Goal: Task Accomplishment & Management: Manage account settings

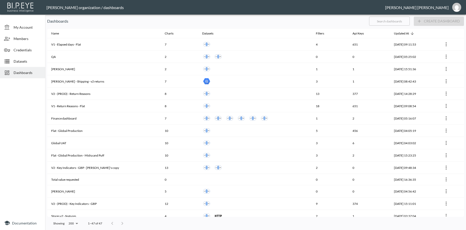
click at [379, 22] on input "text" at bounding box center [389, 21] width 41 height 13
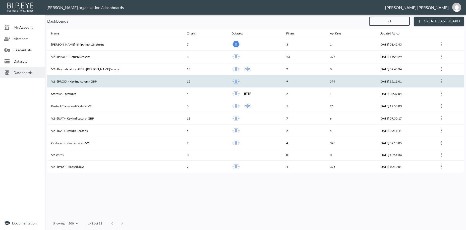
type input "v2"
click at [75, 82] on th "V2 - (PROD) - Key Indicators - GBP" at bounding box center [115, 81] width 136 height 12
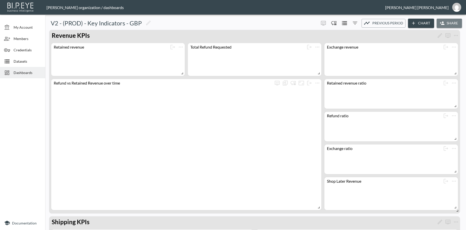
click at [450, 21] on button "Share" at bounding box center [449, 23] width 25 height 9
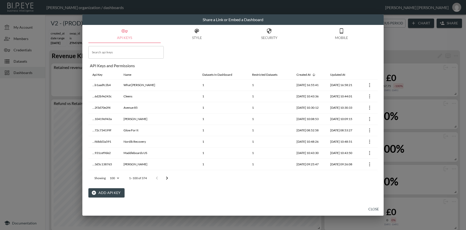
click at [114, 192] on button "Add API Key" at bounding box center [106, 192] width 36 height 9
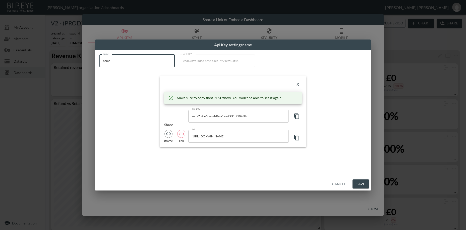
drag, startPoint x: 132, startPoint y: 65, endPoint x: 74, endPoint y: 55, distance: 59.2
click at [99, 55] on input "name" at bounding box center [136, 60] width 75 height 13
paste input "Sofia and Spritz"
type input "Sofia and Spritz"
click at [296, 116] on icon "button" at bounding box center [296, 116] width 5 height 6
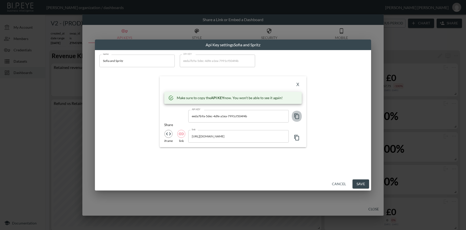
click at [296, 116] on icon "button" at bounding box center [296, 116] width 5 height 6
click at [299, 85] on button "X" at bounding box center [298, 85] width 8 height 8
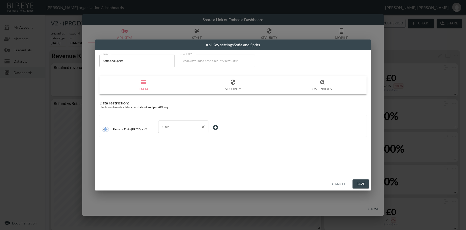
click at [173, 127] on input "Filter" at bounding box center [179, 127] width 38 height 8
click at [175, 138] on span "swap_id" at bounding box center [183, 138] width 42 height 5
type input "swap_id"
click at [215, 127] on body "BI.P.EYE, Interactive Analytics Dashboards - app [PERSON_NAME] organization / d…" at bounding box center [233, 115] width 466 height 230
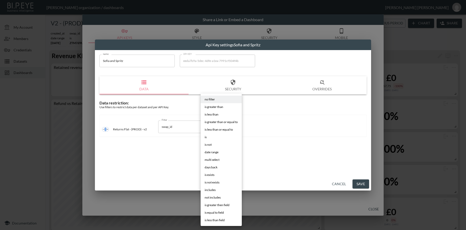
click at [208, 138] on li "is" at bounding box center [221, 137] width 41 height 8
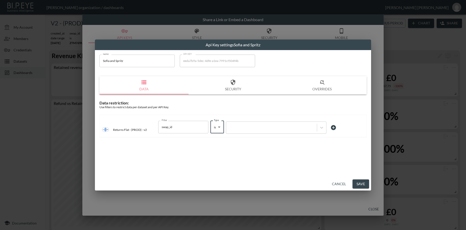
type input "is"
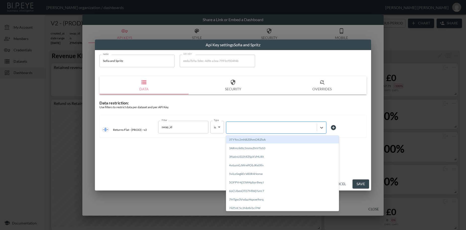
click at [252, 129] on div at bounding box center [272, 127] width 86 height 5
paste input "xlSg1sB7be4dgYgxyxb9"
type input "xlSg1sB7be4dgYgxyxb9"
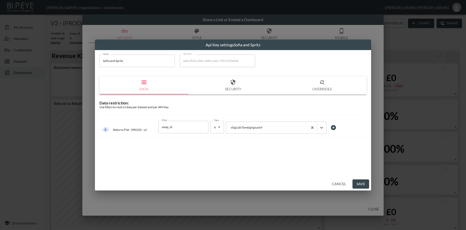
click at [360, 182] on button "Save" at bounding box center [361, 183] width 17 height 9
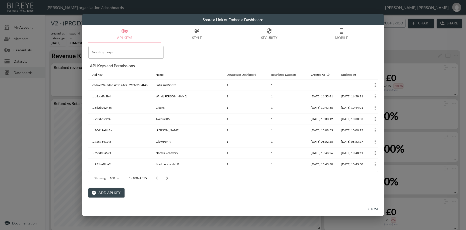
click at [375, 210] on button "Close" at bounding box center [374, 208] width 16 height 9
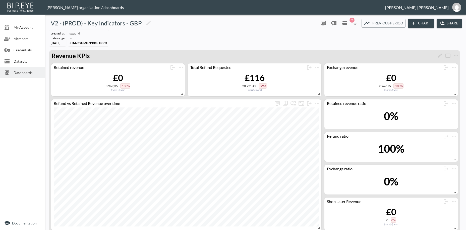
click at [18, 73] on span "Dashboards" at bounding box center [28, 72] width 28 height 5
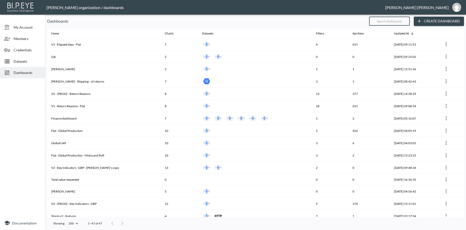
click at [375, 22] on input "text" at bounding box center [389, 21] width 41 height 13
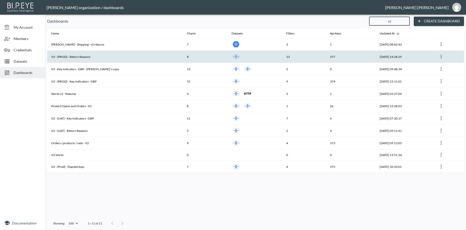
type input "v2"
click at [71, 58] on th "V2 - (PROD) - Return Reasons" at bounding box center [115, 56] width 136 height 12
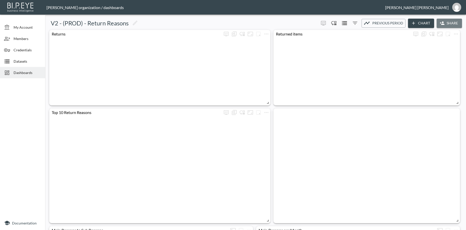
click at [447, 23] on button "Share" at bounding box center [449, 23] width 25 height 9
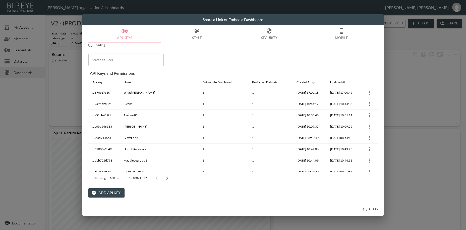
click at [104, 193] on button "Add API Key" at bounding box center [106, 192] width 36 height 9
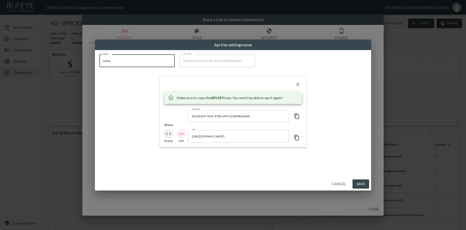
drag, startPoint x: 94, startPoint y: 55, endPoint x: 91, endPoint y: 54, distance: 3.6
click at [99, 54] on input "name" at bounding box center [136, 60] width 75 height 13
paste input "Sofia and Spritz"
type input "Sofia and Spritz"
click at [296, 117] on icon "button" at bounding box center [297, 116] width 6 height 6
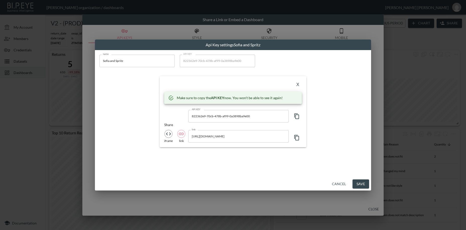
click at [296, 117] on icon "button" at bounding box center [297, 116] width 6 height 6
click at [299, 84] on button "X" at bounding box center [298, 85] width 8 height 8
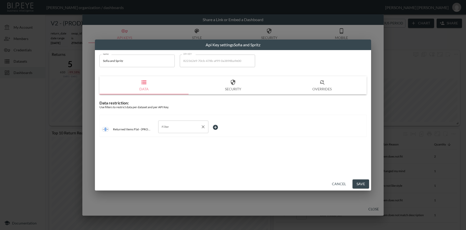
click at [168, 129] on input "Filter" at bounding box center [179, 127] width 38 height 8
click at [174, 140] on span "swap_id" at bounding box center [183, 138] width 42 height 5
type input "swap_id"
click at [215, 126] on body "BI.P.EYE, Interactive Analytics Dashboards - app [PERSON_NAME] organization / d…" at bounding box center [233, 115] width 466 height 230
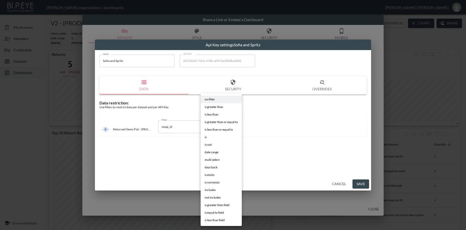
click at [207, 137] on li "is" at bounding box center [221, 137] width 41 height 8
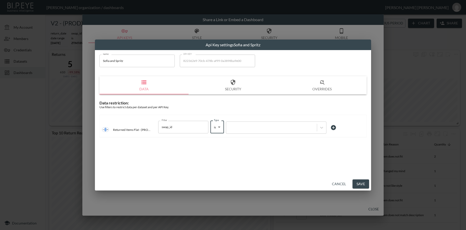
type input "is"
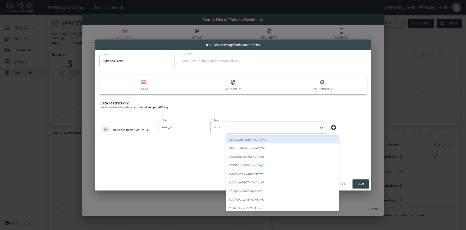
click at [258, 130] on div at bounding box center [271, 127] width 91 height 7
paste input "xlSg1sB7be4dgYgxyxb9"
type input "xlSg1sB7be4dgYgxyxb9"
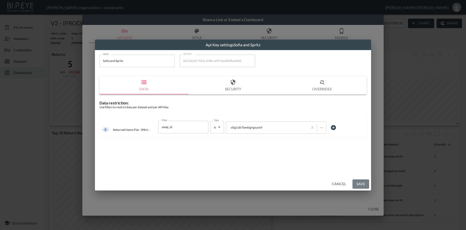
click at [357, 182] on button "Save" at bounding box center [361, 183] width 17 height 9
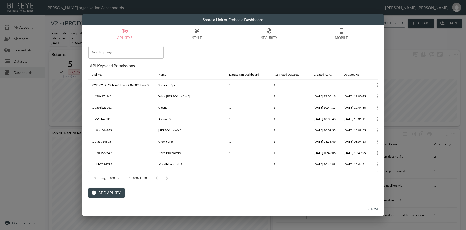
click at [376, 209] on button "Close" at bounding box center [374, 208] width 16 height 9
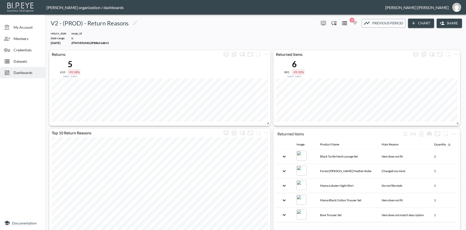
click at [25, 73] on span "Dashboards" at bounding box center [28, 72] width 28 height 5
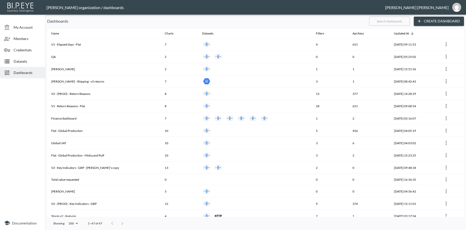
click at [383, 20] on input "text" at bounding box center [389, 21] width 41 height 13
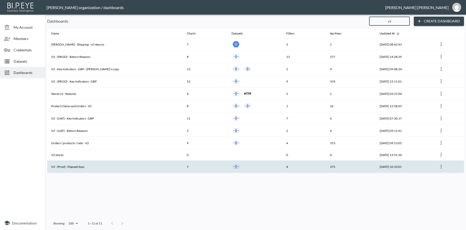
type input "v2"
click at [76, 167] on th "V2 - (Prod) - Elapsed days" at bounding box center [115, 166] width 136 height 12
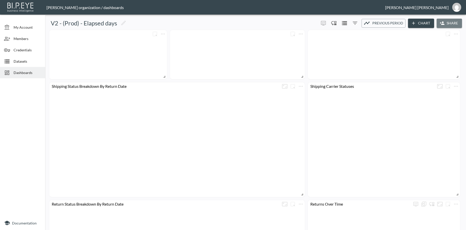
click at [457, 25] on button "Share" at bounding box center [449, 23] width 25 height 9
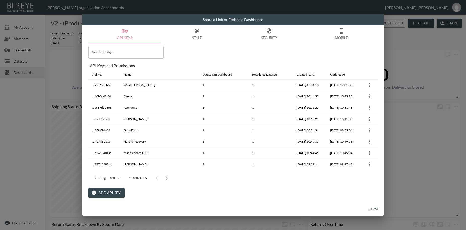
click at [115, 194] on button "Add API Key" at bounding box center [106, 192] width 36 height 9
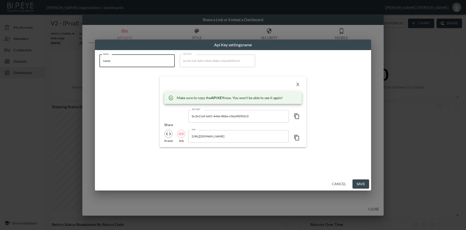
drag, startPoint x: 112, startPoint y: 60, endPoint x: 65, endPoint y: 54, distance: 47.6
click at [99, 54] on input "name" at bounding box center [136, 60] width 75 height 13
paste input "Sofia and Spritz"
type input "Sofia and Spritz"
click at [296, 117] on icon "button" at bounding box center [297, 116] width 6 height 6
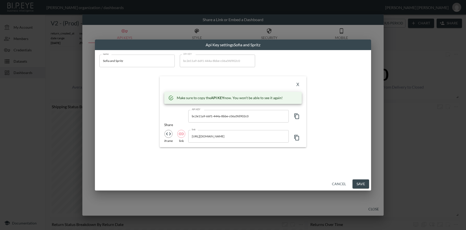
click at [296, 117] on icon "button" at bounding box center [297, 116] width 6 height 6
click at [298, 86] on button "X" at bounding box center [298, 85] width 8 height 8
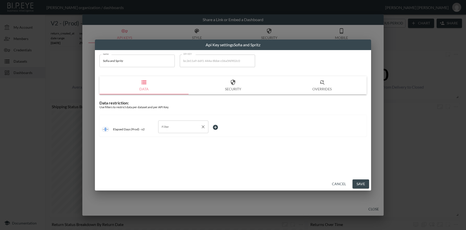
click at [168, 129] on input "Filter" at bounding box center [179, 127] width 38 height 8
click at [174, 140] on span "swap_id" at bounding box center [183, 138] width 42 height 5
type input "swap_id"
click at [217, 127] on body "BI.P.EYE, Interactive Analytics Dashboards - app [PERSON_NAME] organization / d…" at bounding box center [233, 115] width 466 height 230
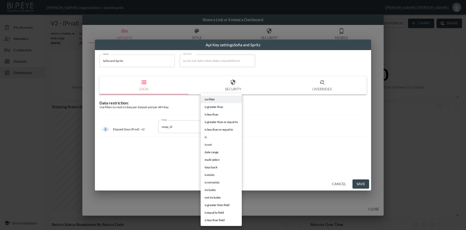
click at [212, 139] on li "is" at bounding box center [221, 137] width 41 height 8
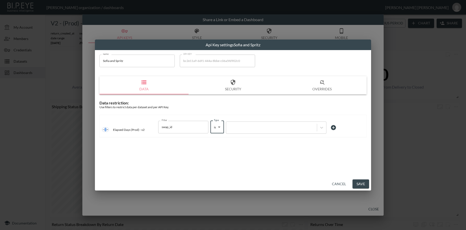
type input "is"
click at [240, 129] on div at bounding box center [272, 127] width 86 height 5
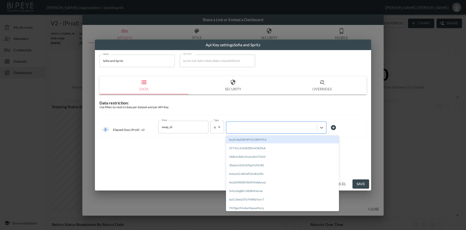
paste input "xlSg1sB7be4dgYgxyxb9"
type input "xlSg1sB7be4dgYgxyxb9"
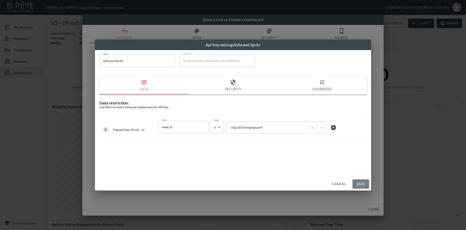
click at [359, 185] on button "Save" at bounding box center [361, 183] width 17 height 9
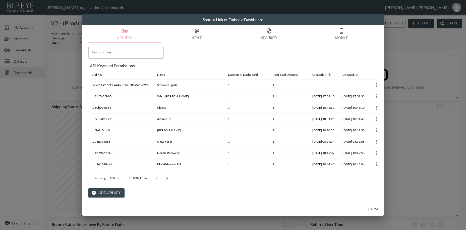
click at [376, 209] on button "Close" at bounding box center [374, 208] width 16 height 9
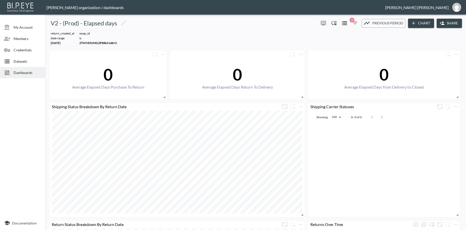
click at [31, 73] on span "Dashboards" at bounding box center [28, 72] width 28 height 5
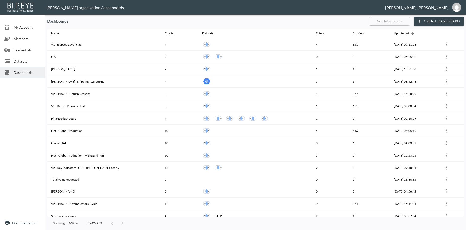
click at [385, 20] on input "text" at bounding box center [389, 21] width 41 height 13
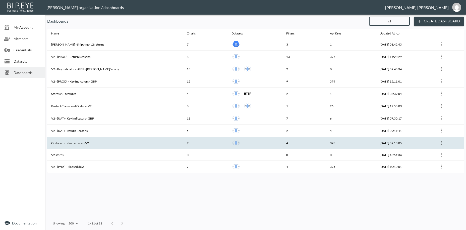
type input "v2"
click at [110, 146] on th "Orders / products / ratio - V2" at bounding box center [115, 143] width 136 height 12
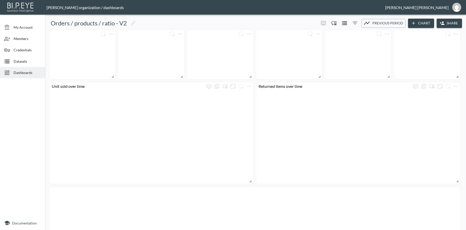
click at [448, 25] on button "Share" at bounding box center [449, 23] width 25 height 9
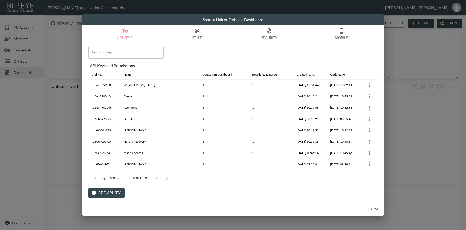
click at [109, 193] on button "Add API Key" at bounding box center [106, 192] width 36 height 9
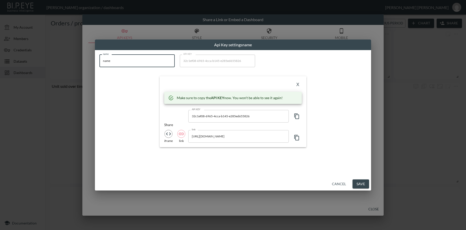
drag, startPoint x: 116, startPoint y: 61, endPoint x: 89, endPoint y: 57, distance: 27.2
click at [99, 57] on input "name" at bounding box center [136, 60] width 75 height 13
paste input "Sofia and Spritz"
type input "Sofia and Spritz"
click at [298, 119] on icon "button" at bounding box center [296, 116] width 5 height 6
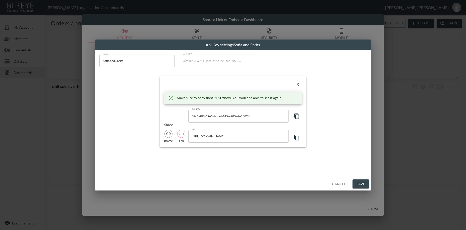
click at [298, 119] on icon "button" at bounding box center [296, 116] width 5 height 6
click at [298, 84] on button "X" at bounding box center [298, 85] width 8 height 8
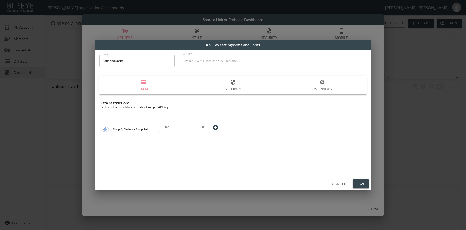
click at [176, 126] on input "Filter" at bounding box center [179, 127] width 38 height 8
click at [176, 139] on span "swap_id" at bounding box center [183, 138] width 42 height 5
type input "swap_id"
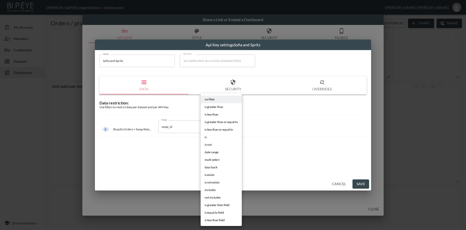
click at [220, 125] on body "BI.P.EYE, Interactive Analytics Dashboards - app [PERSON_NAME] organization / d…" at bounding box center [233, 115] width 466 height 230
click at [207, 137] on span "is" at bounding box center [206, 137] width 2 height 5
type input "is"
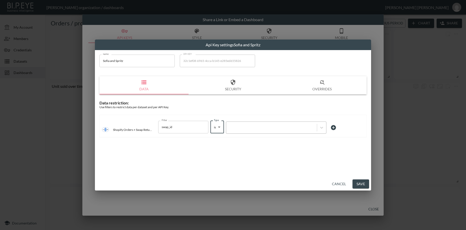
click at [252, 129] on div at bounding box center [272, 127] width 86 height 5
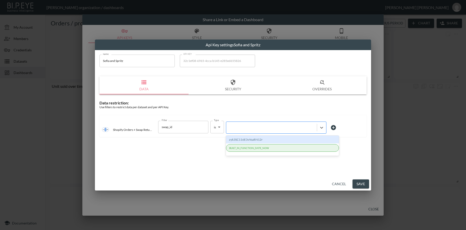
paste input "xlSg1sB7be4dgYgxyxb9"
type input "xlSg1sB7be4dgYgxyxb9"
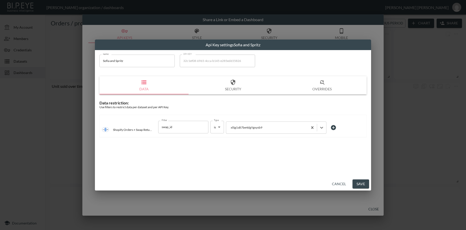
click at [363, 185] on button "Save" at bounding box center [361, 183] width 17 height 9
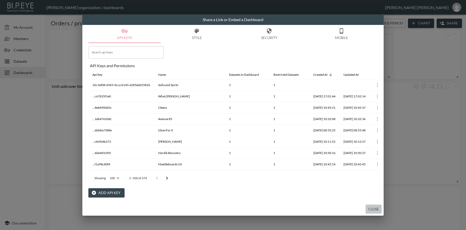
click at [372, 210] on button "Close" at bounding box center [374, 208] width 16 height 9
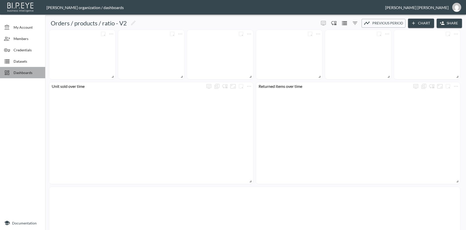
click at [19, 72] on span "Dashboards" at bounding box center [28, 72] width 28 height 5
